Goal: Information Seeking & Learning: Find specific fact

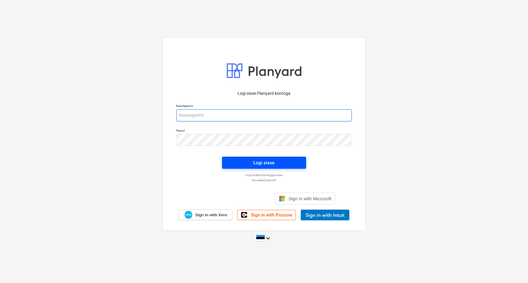
type input "[PERSON_NAME][EMAIL_ADDRESS][DOMAIN_NAME]"
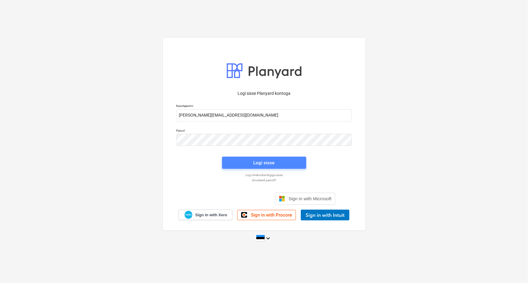
click at [251, 161] on span "Logi sisse" at bounding box center [264, 163] width 70 height 8
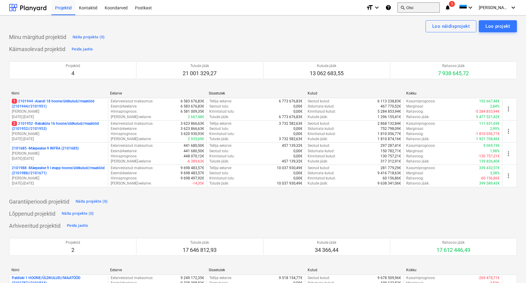
click at [432, 7] on button "search Otsi" at bounding box center [419, 7] width 42 height 10
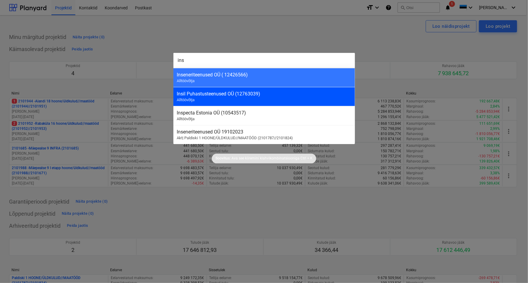
type input "ins"
click at [191, 95] on div "Insil Puhastusteenused OÜ (12763039)" at bounding box center [264, 94] width 174 height 6
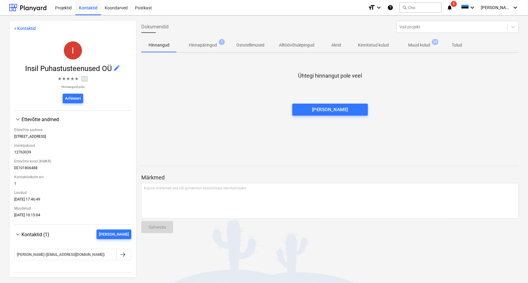
click at [418, 46] on p "Muud kulud" at bounding box center [419, 45] width 22 height 6
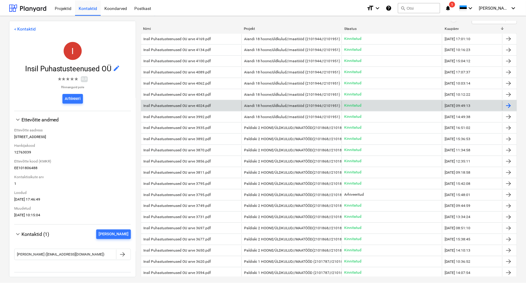
scroll to position [55, 0]
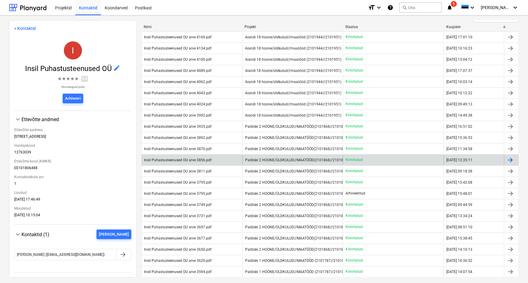
click at [179, 158] on div "Insil Puhastusteenused OU arve 3856.pdf" at bounding box center [177, 160] width 67 height 4
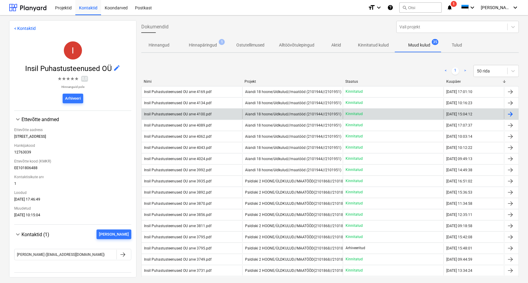
click at [178, 113] on div "Insil Puhastusteenused OU arve 4100.pdf" at bounding box center [177, 114] width 67 height 4
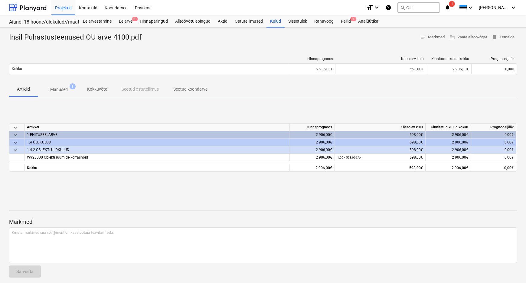
click at [55, 88] on p "Manused" at bounding box center [59, 90] width 18 height 6
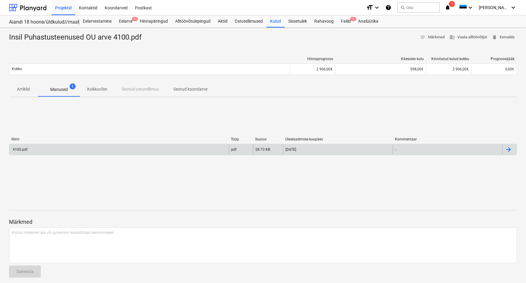
click at [19, 147] on div "4100.pdf" at bounding box center [118, 150] width 219 height 10
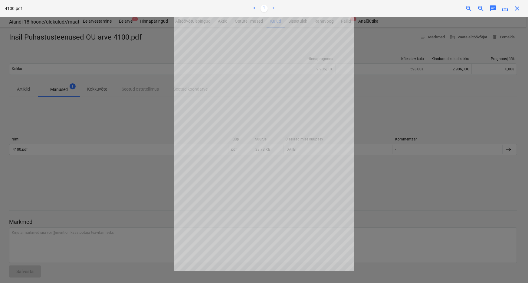
click at [125, 116] on div at bounding box center [264, 150] width 528 height 267
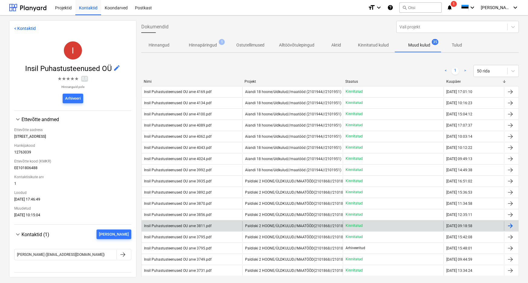
click at [186, 223] on div "Insil Puhastusteenused OU arve 3811.pdf" at bounding box center [192, 226] width 101 height 10
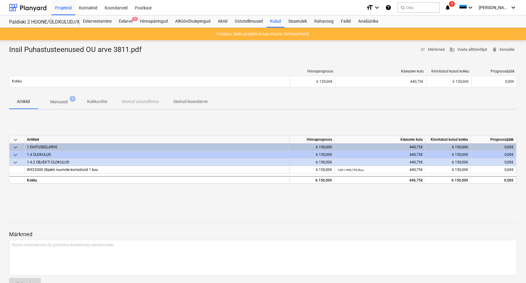
click at [65, 101] on p "Manused" at bounding box center [59, 102] width 18 height 6
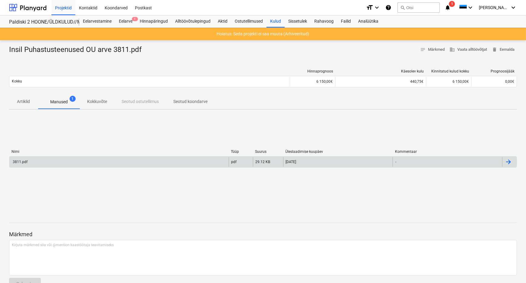
click at [21, 161] on div "3811.pdf" at bounding box center [20, 162] width 16 height 4
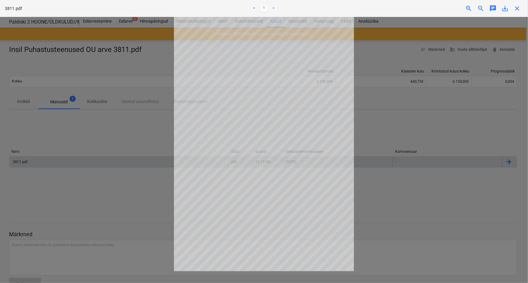
click at [97, 131] on div at bounding box center [264, 150] width 528 height 267
click at [45, 62] on div at bounding box center [264, 150] width 528 height 267
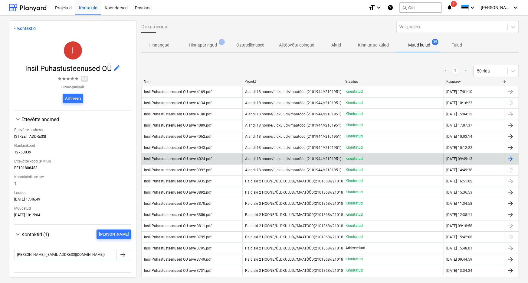
scroll to position [27, 0]
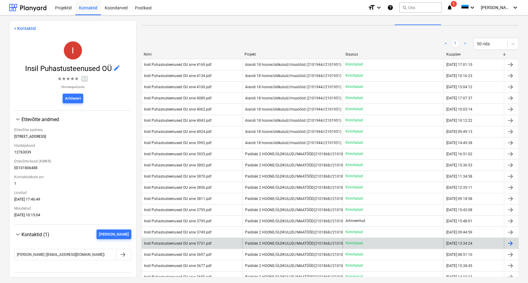
click at [189, 243] on div "Insil Puhastusteenused OU arve 3731.pdf" at bounding box center [177, 244] width 67 height 4
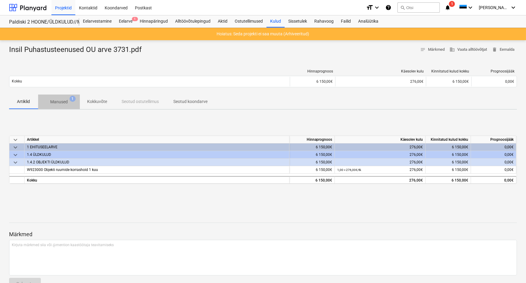
click at [62, 102] on p "Manused" at bounding box center [59, 102] width 18 height 6
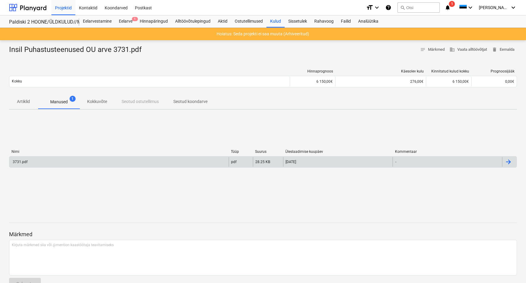
click at [18, 163] on div "3731.pdf" at bounding box center [20, 162] width 16 height 4
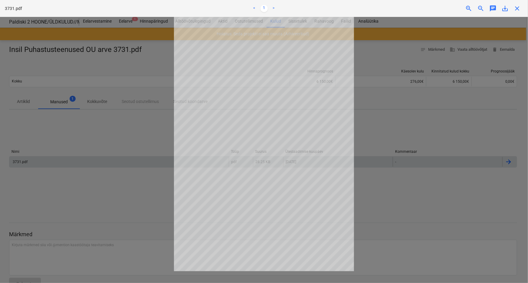
click at [516, 9] on span "close" at bounding box center [516, 8] width 7 height 7
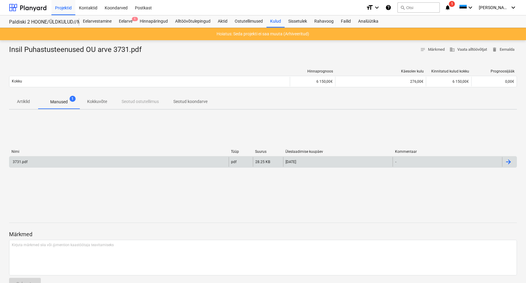
click at [22, 161] on div "3731.pdf" at bounding box center [20, 162] width 16 height 4
